Goal: Find contact information: Find contact information

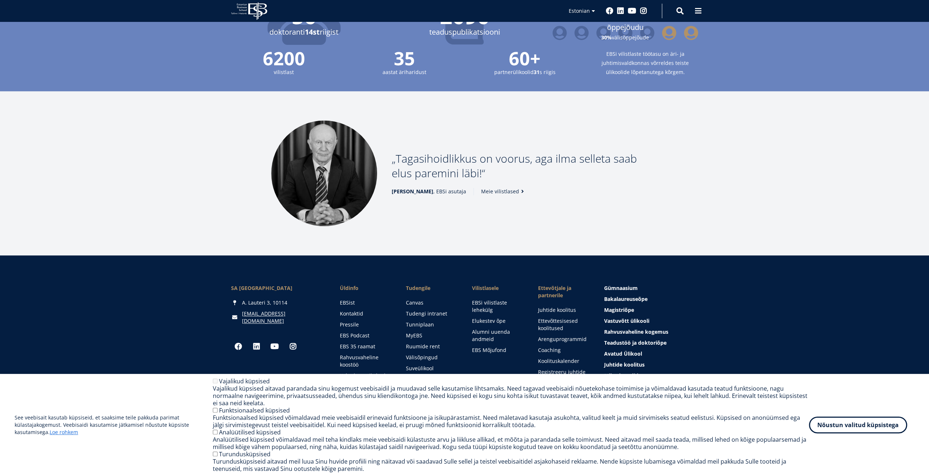
scroll to position [836, 0]
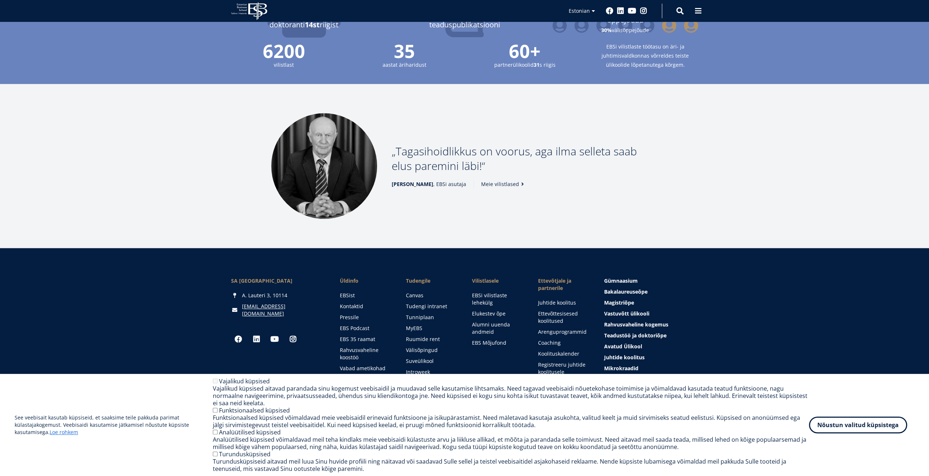
drag, startPoint x: 304, startPoint y: 269, endPoint x: 230, endPoint y: 270, distance: 73.7
click at [230, 277] on div "SA [GEOGRAPHIC_DATA] [PERSON_NAME] 3, 10114 [EMAIL_ADDRESS][DOMAIN_NAME] Social…" at bounding box center [465, 341] width 526 height 128
copy div "SA [GEOGRAPHIC_DATA]"
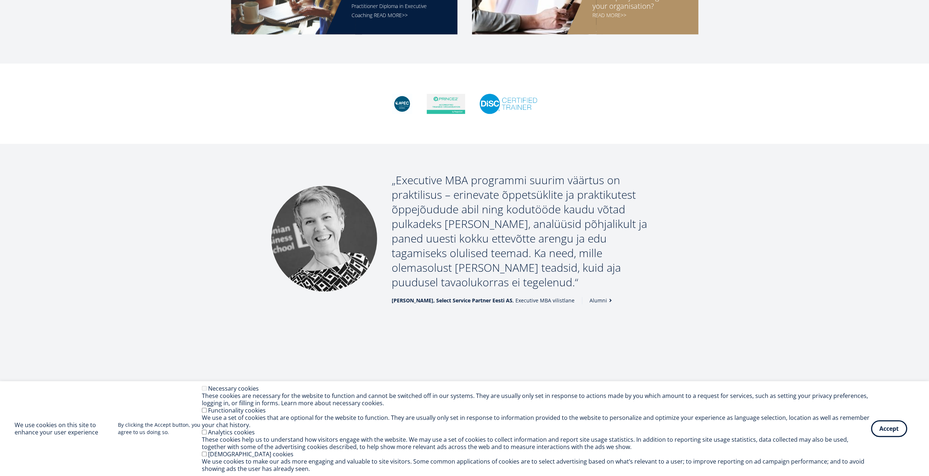
scroll to position [805, 0]
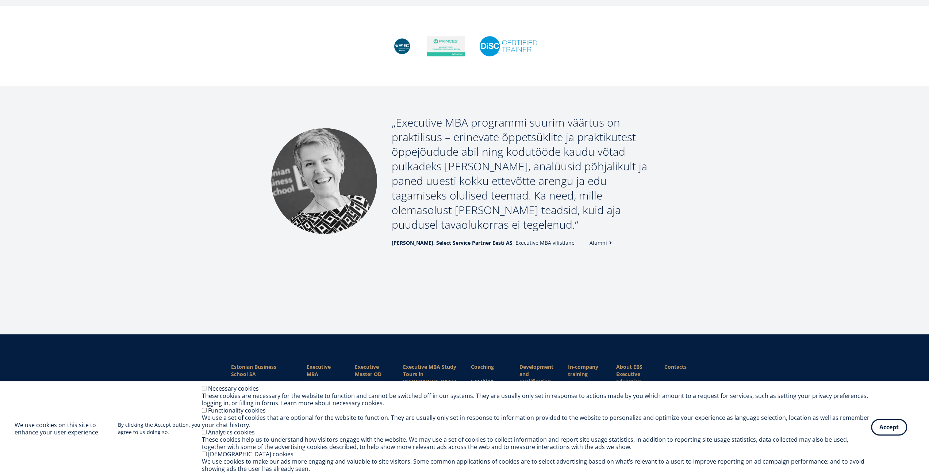
click at [894, 433] on button "Accept" at bounding box center [889, 427] width 36 height 17
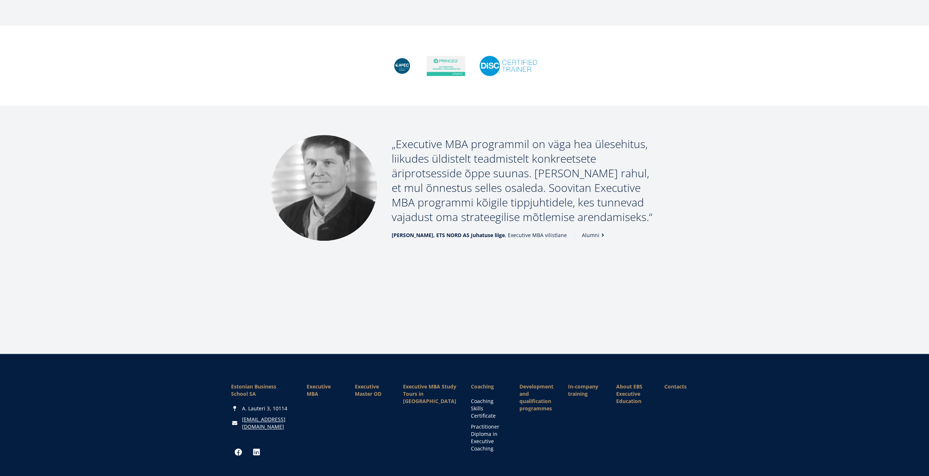
scroll to position [768, 0]
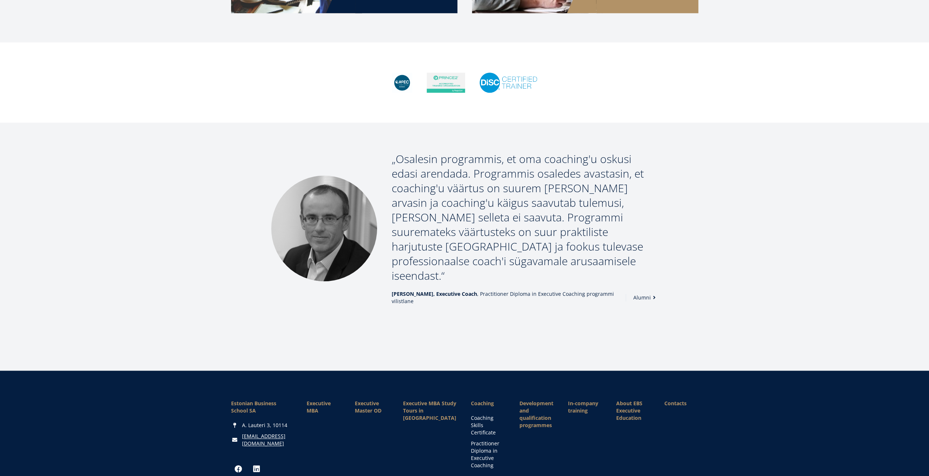
click at [669, 400] on link "Contacts" at bounding box center [681, 403] width 34 height 7
